Goal: Information Seeking & Learning: Learn about a topic

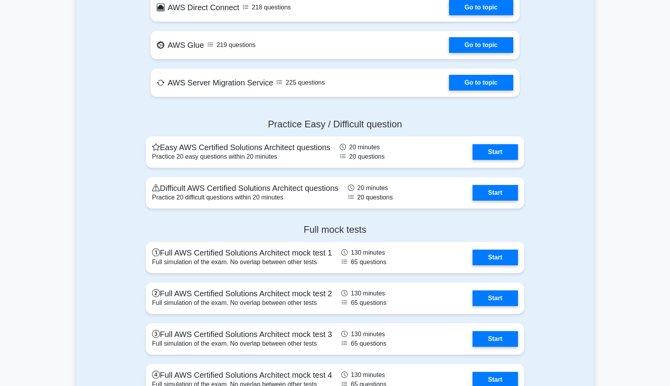
scroll to position [1627, 0]
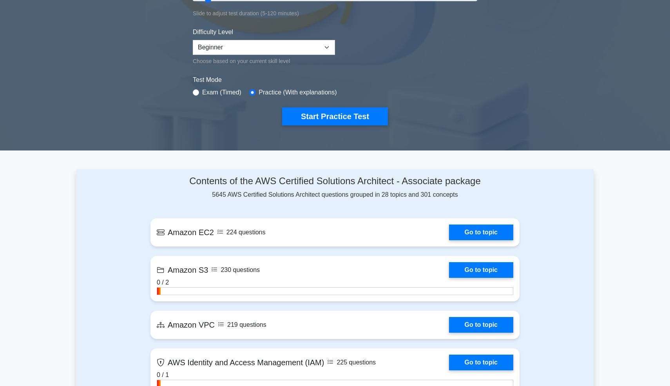
scroll to position [144, 0]
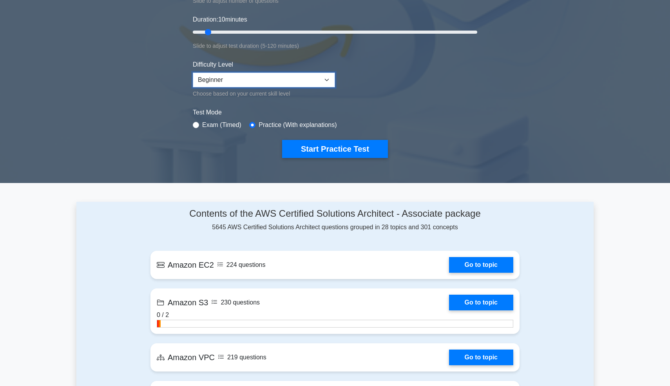
click at [294, 82] on select "Beginner Intermediate Expert" at bounding box center [264, 79] width 142 height 15
select select "expert"
click at [193, 72] on select "Beginner Intermediate Expert" at bounding box center [264, 79] width 142 height 15
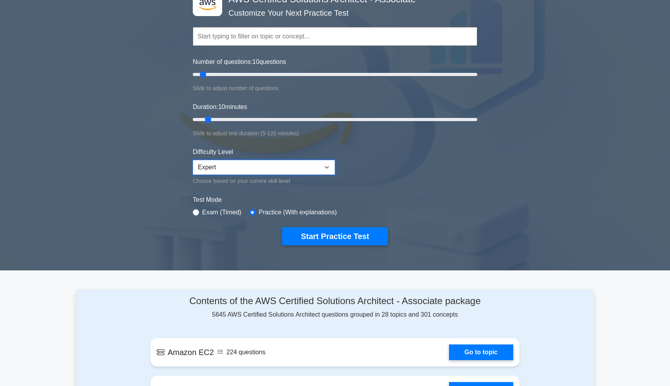
scroll to position [12, 0]
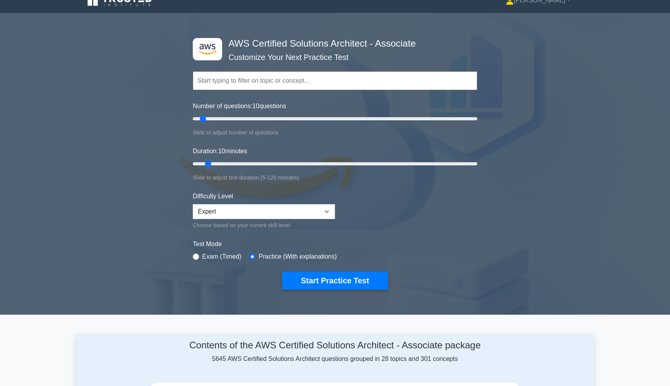
click at [274, 79] on input "text" at bounding box center [335, 80] width 284 height 19
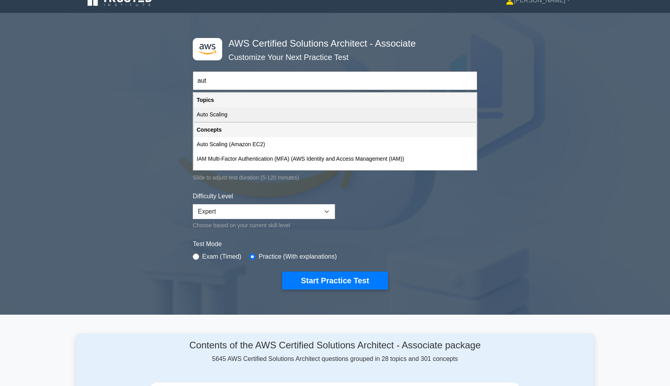
click at [281, 113] on div "Auto Scaling" at bounding box center [334, 114] width 283 height 14
type input "Auto Scaling"
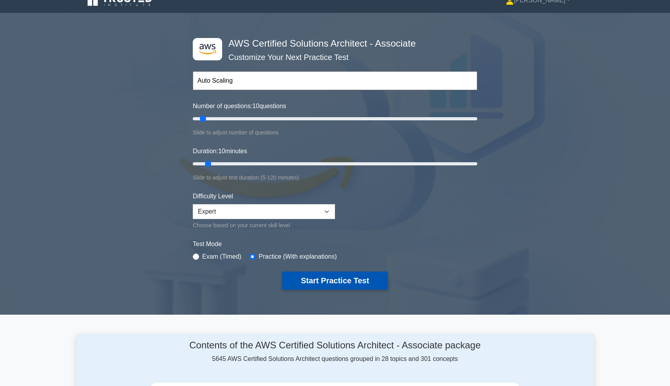
click at [320, 275] on button "Start Practice Test" at bounding box center [335, 280] width 106 height 18
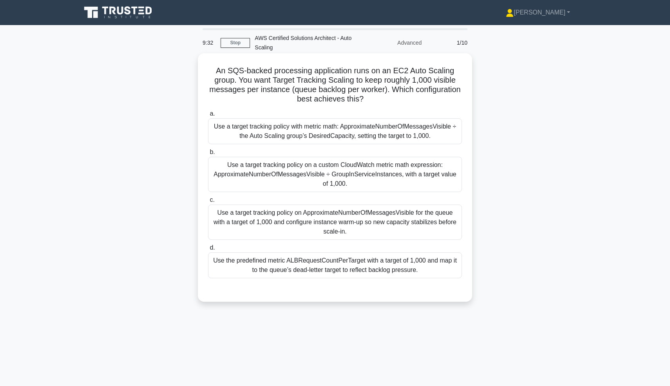
click at [343, 125] on div "Use a target tracking policy with metric math: ApproximateNumberOfMessagesVisib…" at bounding box center [335, 131] width 254 height 26
click at [208, 116] on input "a. Use a target tracking policy with metric math: ApproximateNumberOfMessagesVi…" at bounding box center [208, 113] width 0 height 5
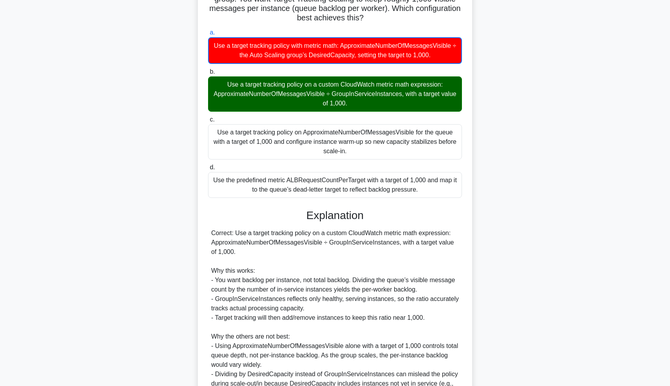
scroll to position [192, 0]
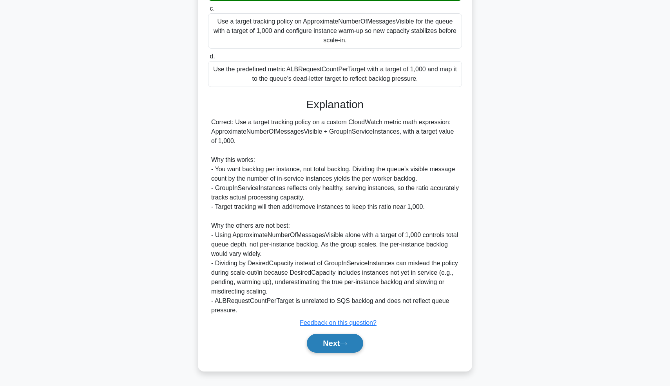
click at [326, 343] on button "Next" at bounding box center [335, 343] width 56 height 19
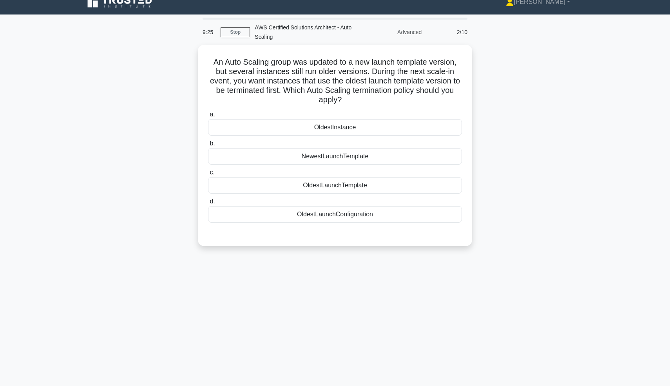
scroll to position [11, 0]
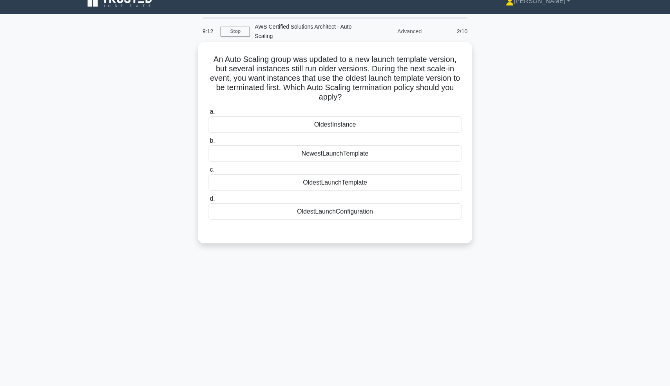
click at [379, 183] on div "OldestLaunchTemplate" at bounding box center [335, 182] width 254 height 16
click at [208, 172] on input "c. OldestLaunchTemplate" at bounding box center [208, 169] width 0 height 5
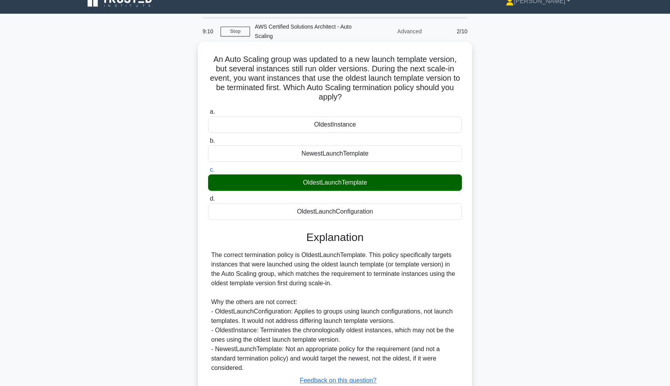
scroll to position [69, 0]
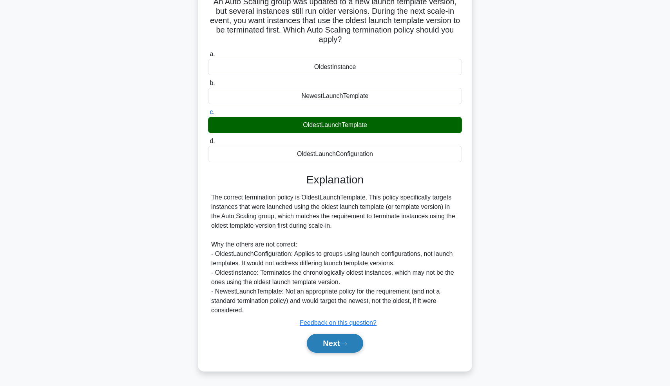
click at [338, 348] on button "Next" at bounding box center [335, 343] width 56 height 19
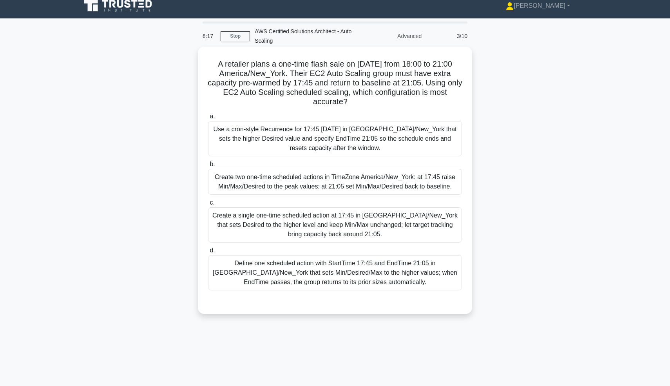
scroll to position [0, 0]
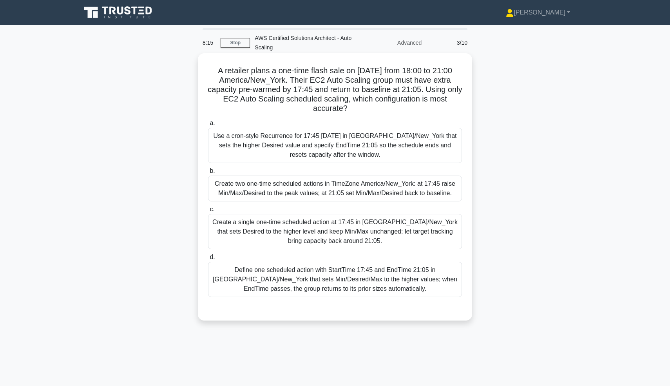
click at [418, 203] on div "a. Use a cron-style Recurrence for 17:45 on 27 Nov 2025 in America/New_York tha…" at bounding box center [334, 208] width 263 height 182
click at [426, 193] on div "Create two one-time scheduled actions in TimeZone America/New_York: at 17:45 ra…" at bounding box center [335, 188] width 254 height 26
click at [208, 173] on input "b. Create two one-time scheduled actions in TimeZone America/New_York: at 17:45…" at bounding box center [208, 170] width 0 height 5
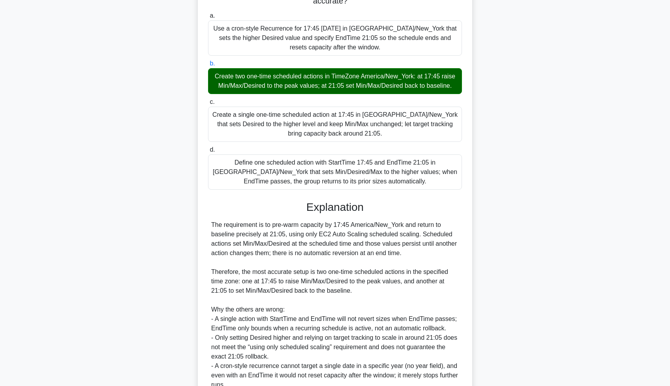
scroll to position [182, 0]
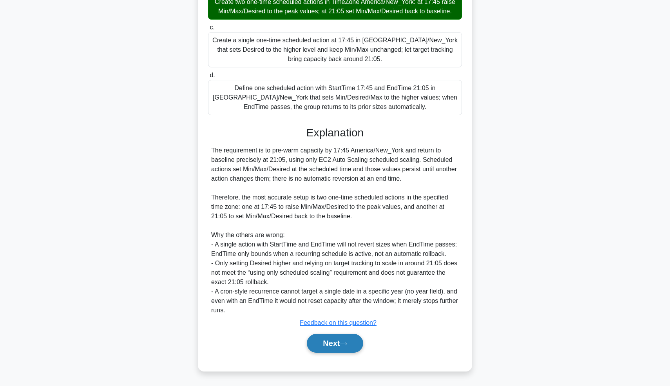
click at [339, 346] on button "Next" at bounding box center [335, 343] width 56 height 19
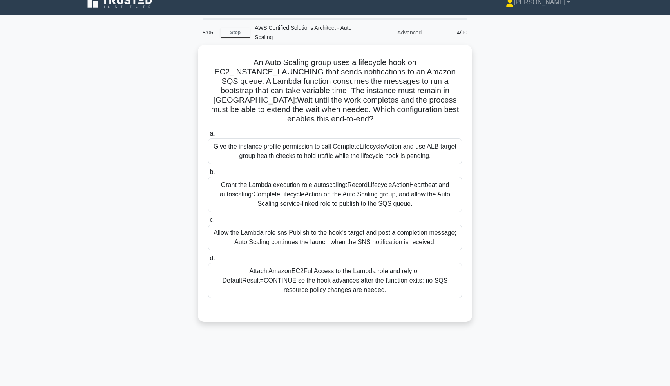
scroll to position [0, 0]
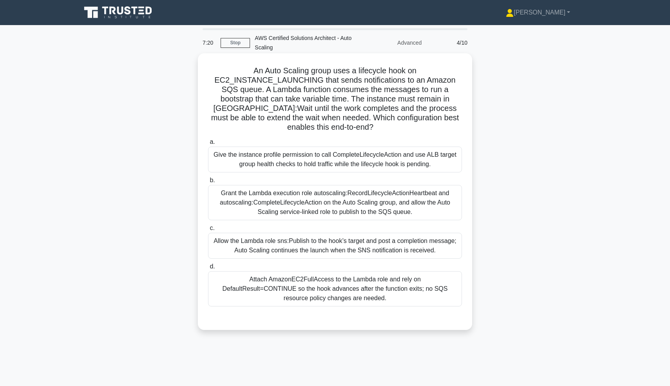
click at [415, 242] on div "Allow the Lambda role sns:Publish to the hook’s target and post a completion me…" at bounding box center [335, 246] width 254 height 26
click at [208, 231] on input "c. Allow the Lambda role sns:Publish to the hook’s target and post a completion…" at bounding box center [208, 228] width 0 height 5
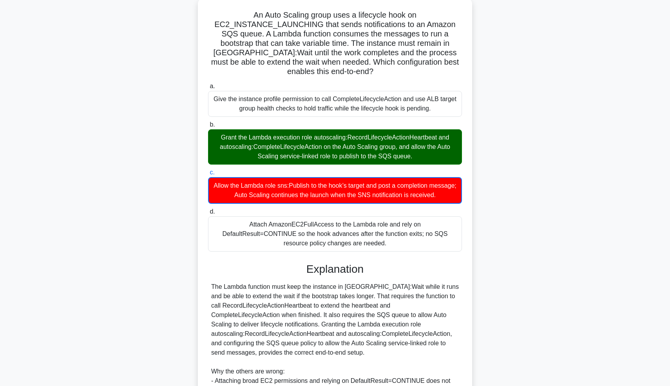
scroll to position [201, 0]
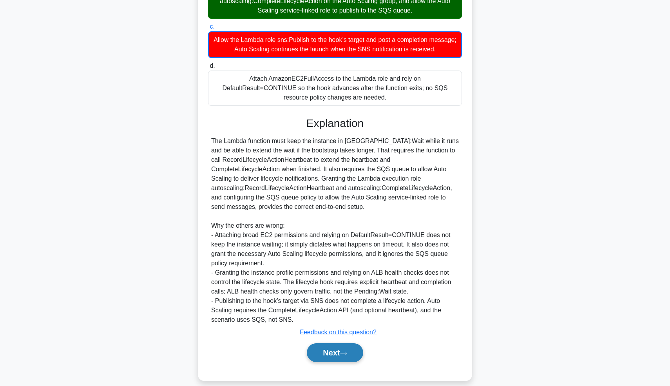
click at [347, 351] on icon at bounding box center [343, 353] width 7 height 4
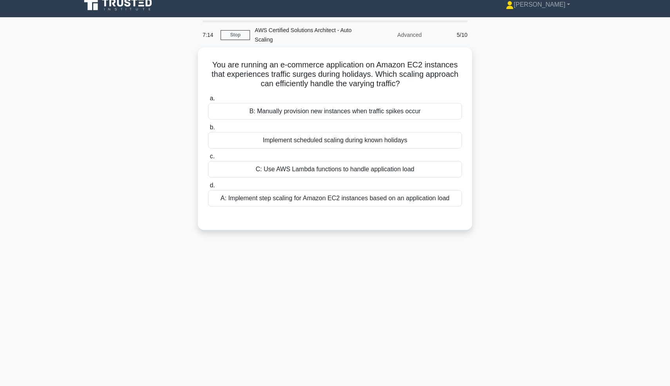
scroll to position [0, 0]
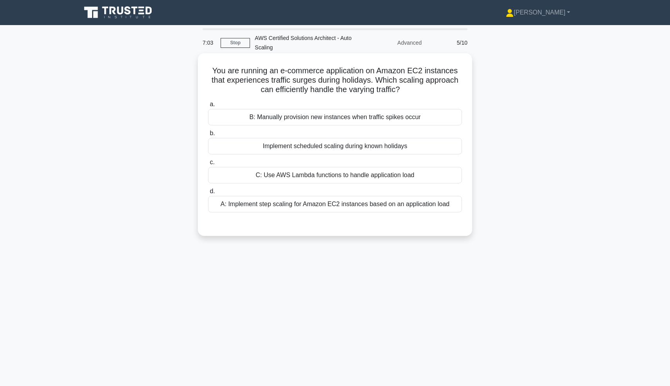
click at [413, 205] on div "A: Implement step scaling for Amazon EC2 instances based on an application load" at bounding box center [335, 204] width 254 height 16
click at [208, 194] on input "d. A: Implement step scaling for Amazon EC2 instances based on an application l…" at bounding box center [208, 191] width 0 height 5
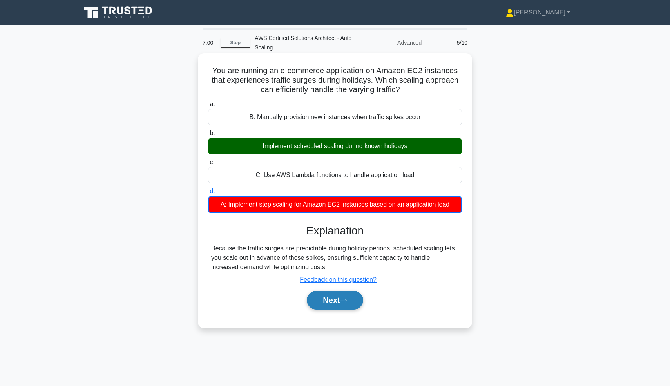
click at [330, 299] on button "Next" at bounding box center [335, 300] width 56 height 19
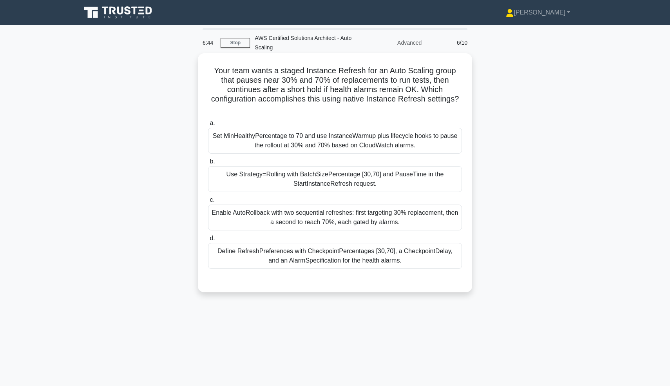
click at [323, 142] on div "Set MinHealthyPercentage to 70 and use InstanceWarmup plus lifecycle hooks to p…" at bounding box center [335, 141] width 254 height 26
click at [208, 126] on input "a. Set MinHealthyPercentage to 70 and use InstanceWarmup plus lifecycle hooks t…" at bounding box center [208, 123] width 0 height 5
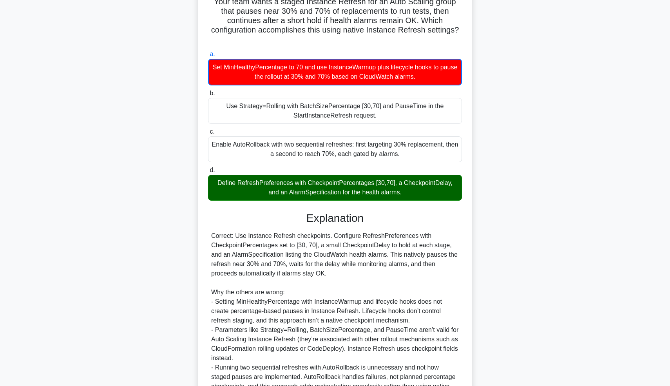
scroll to position [154, 0]
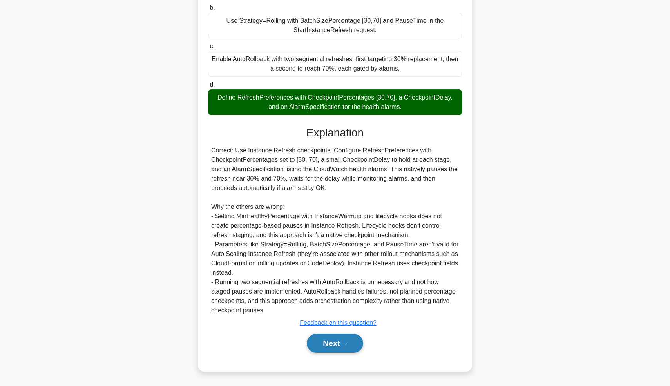
click at [326, 342] on button "Next" at bounding box center [335, 343] width 56 height 19
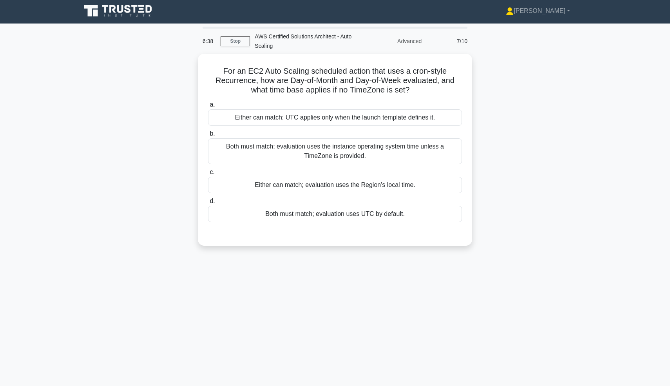
scroll to position [0, 0]
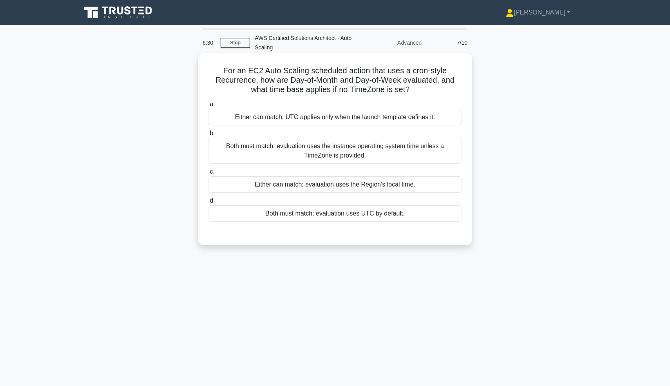
click at [419, 138] on label "b. Both must match; evaluation uses the instance operating system time unless a…" at bounding box center [335, 145] width 254 height 35
click at [208, 136] on input "b. Both must match; evaluation uses the instance operating system time unless a…" at bounding box center [208, 133] width 0 height 5
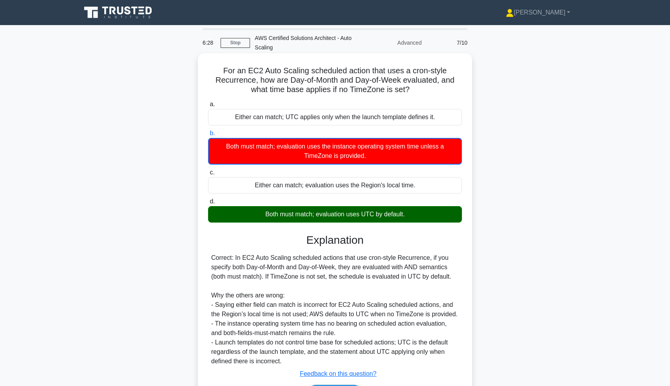
scroll to position [51, 0]
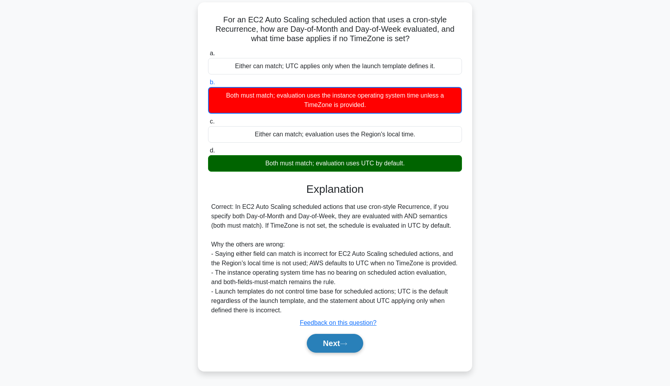
click at [340, 345] on button "Next" at bounding box center [335, 343] width 56 height 19
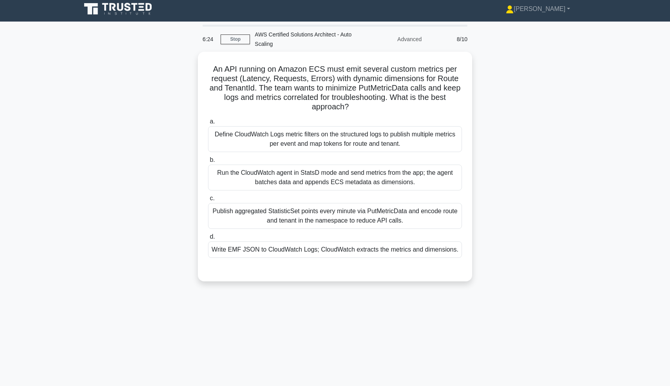
scroll to position [2, 0]
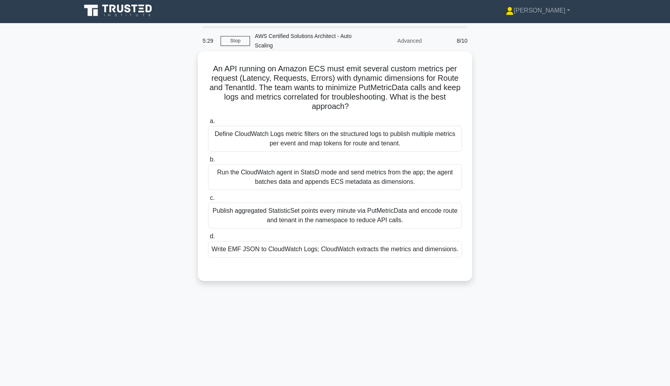
click at [319, 137] on div "Define CloudWatch Logs metric filters on the structured logs to publish multipl…" at bounding box center [335, 139] width 254 height 26
click at [208, 124] on input "a. Define CloudWatch Logs metric filters on the structured logs to publish mult…" at bounding box center [208, 121] width 0 height 5
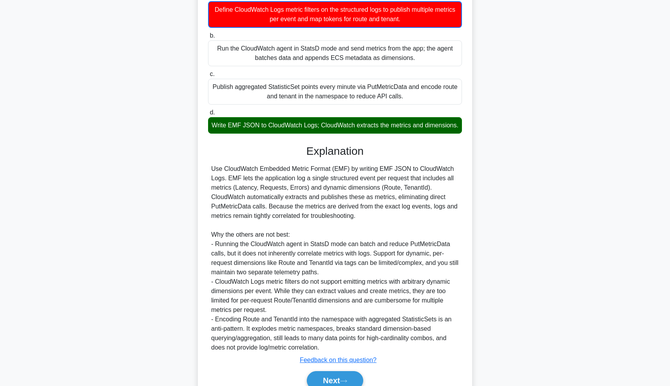
scroll to position [164, 0]
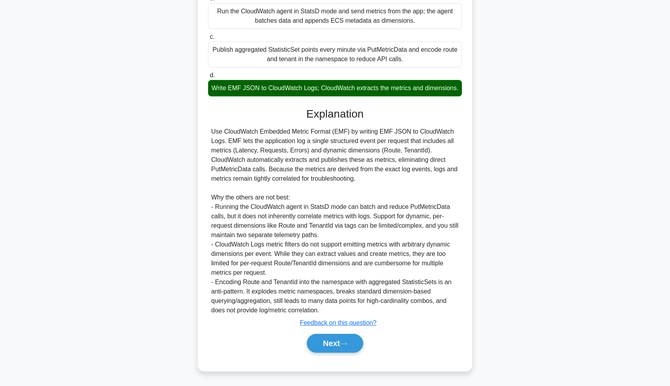
click at [341, 356] on div "a. Define CloudWatch Logs metric filters on the structured logs to publish mult…" at bounding box center [334, 157] width 255 height 409
click at [347, 343] on icon at bounding box center [343, 344] width 7 height 4
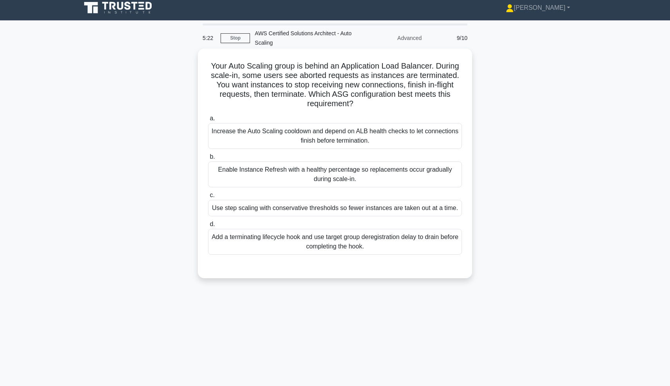
scroll to position [0, 0]
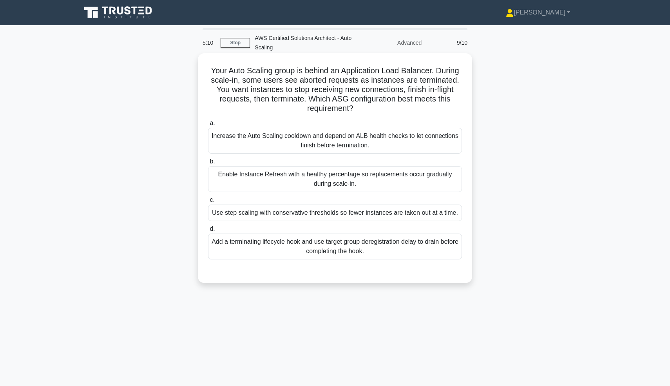
click at [349, 240] on div "Add a terminating lifecycle hook and use target group deregistration delay to d…" at bounding box center [335, 246] width 254 height 26
click at [208, 231] on input "d. Add a terminating lifecycle hook and use target group deregistration delay t…" at bounding box center [208, 228] width 0 height 5
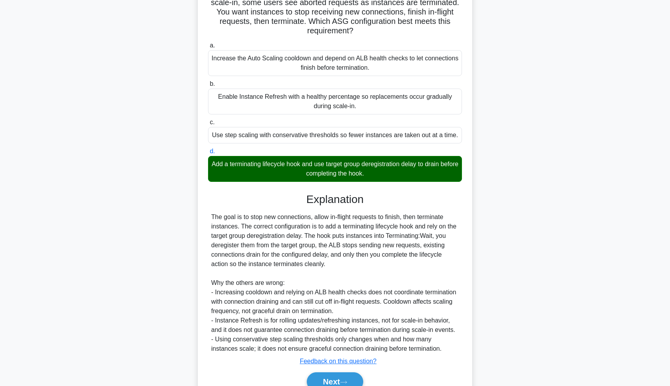
scroll to position [116, 0]
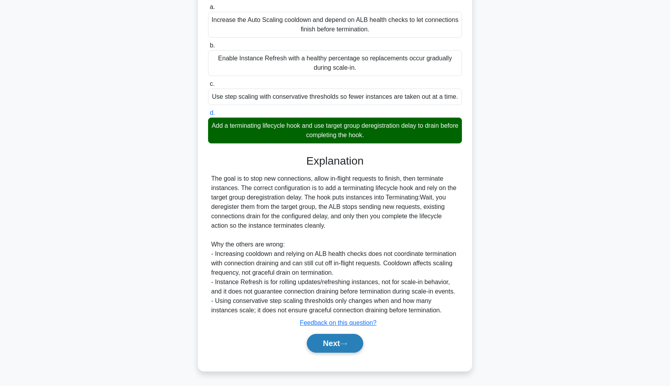
click at [325, 340] on button "Next" at bounding box center [335, 343] width 56 height 19
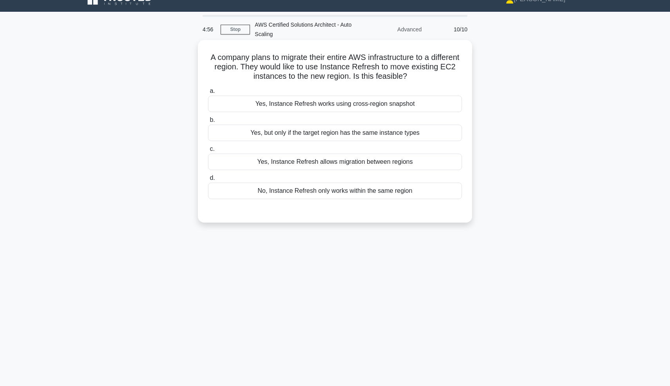
scroll to position [12, 0]
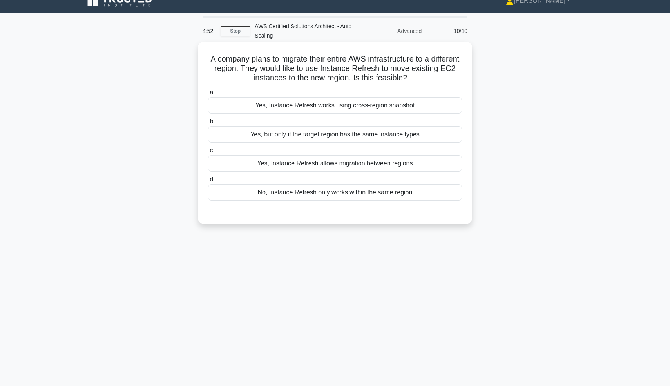
click at [366, 194] on div "No, Instance Refresh only works within the same region" at bounding box center [335, 192] width 254 height 16
click at [208, 182] on input "d. No, Instance Refresh only works within the same region" at bounding box center [208, 179] width 0 height 5
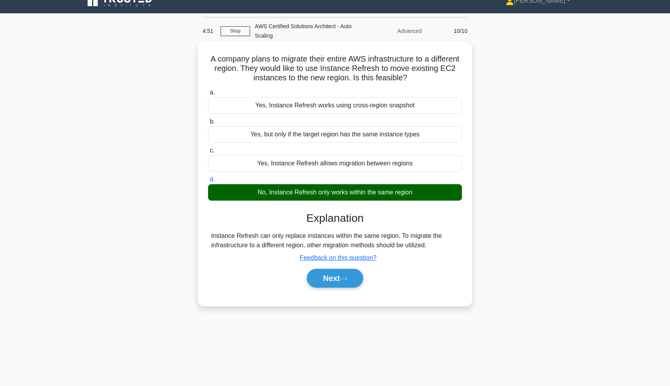
scroll to position [27, 0]
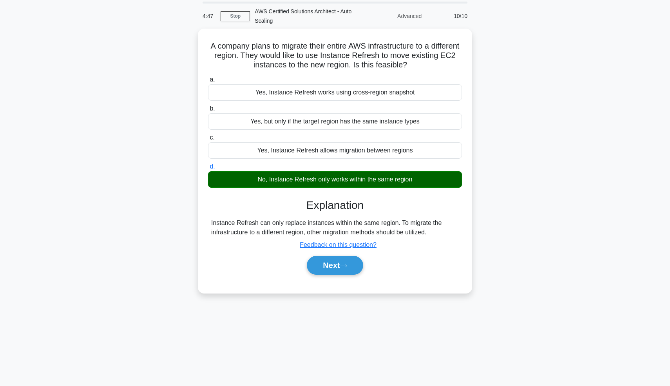
drag, startPoint x: 342, startPoint y: 262, endPoint x: 318, endPoint y: 318, distance: 61.4
click at [320, 313] on div "4:47 Stop AWS Certified Solutions Architect - Auto Scaling Advanced 10/10 A com…" at bounding box center [334, 198] width 517 height 392
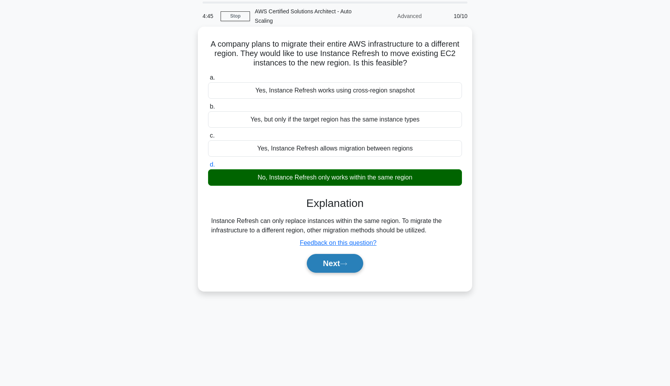
click at [343, 267] on button "Next" at bounding box center [335, 263] width 56 height 19
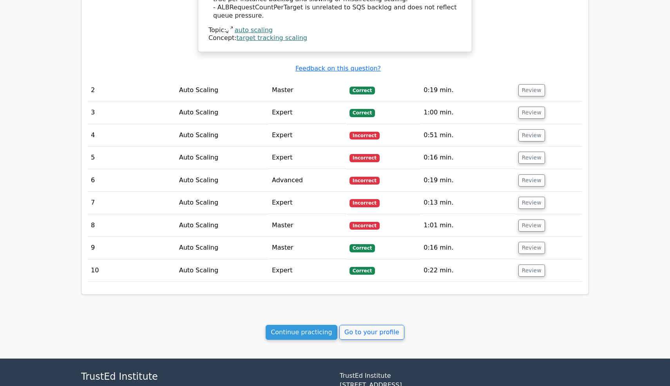
scroll to position [885, 0]
